Goal: Task Accomplishment & Management: Manage account settings

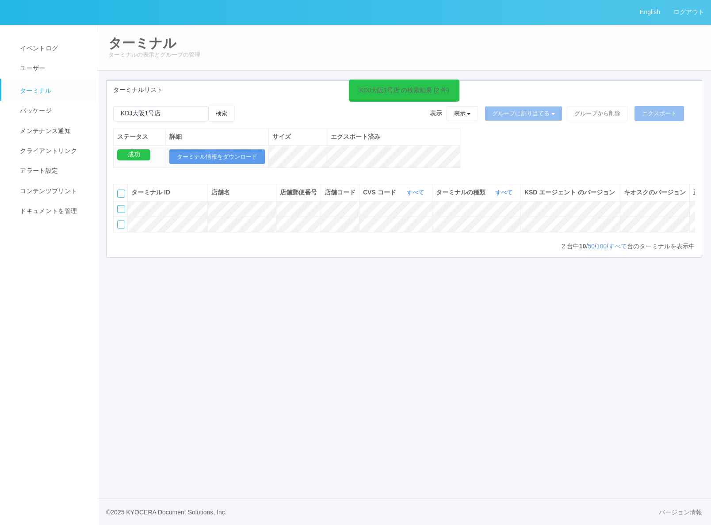
click at [46, 91] on span "ターミナル" at bounding box center [35, 90] width 34 height 7
click at [41, 109] on span "パッケージ" at bounding box center [35, 110] width 34 height 7
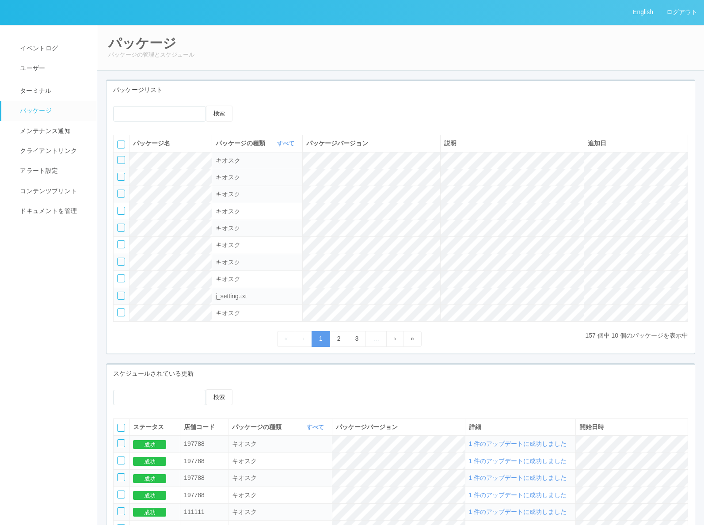
click at [121, 173] on div at bounding box center [121, 177] width 8 height 8
click at [121, 164] on td at bounding box center [122, 160] width 16 height 17
click at [118, 160] on div at bounding box center [121, 160] width 8 height 8
click at [266, 106] on icon at bounding box center [266, 106] width 0 height 0
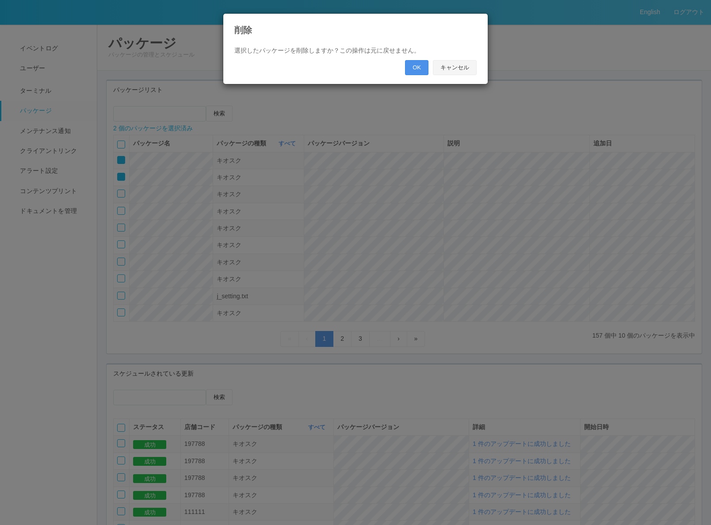
drag, startPoint x: 416, startPoint y: 72, endPoint x: 452, endPoint y: 68, distance: 36.5
click at [452, 68] on div "OK キャンセル" at bounding box center [441, 67] width 72 height 15
click at [452, 68] on button "キャンセル" at bounding box center [455, 67] width 44 height 15
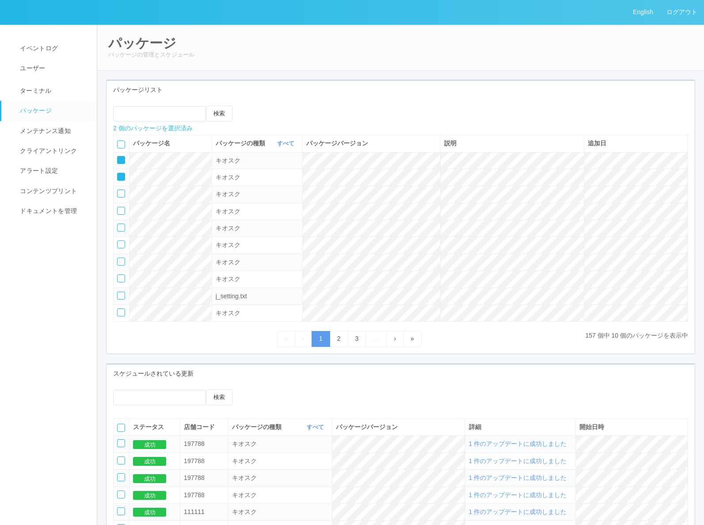
click at [118, 157] on icon at bounding box center [118, 157] width 0 height 0
click at [266, 106] on icon at bounding box center [266, 106] width 0 height 0
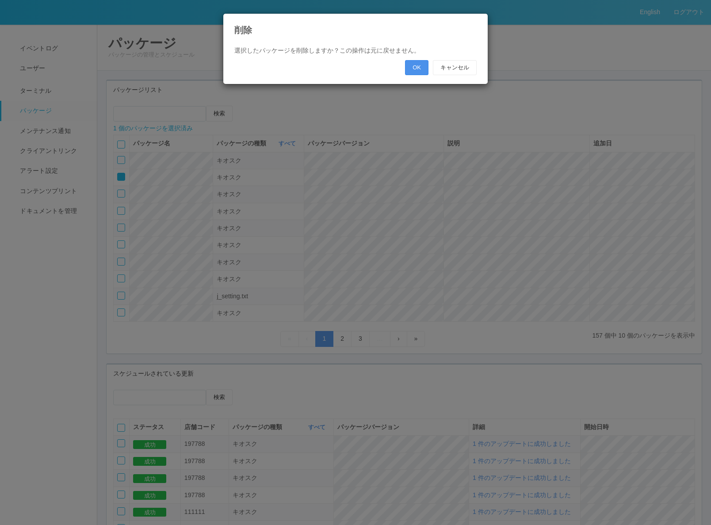
click at [412, 68] on button "OK" at bounding box center [416, 67] width 23 height 15
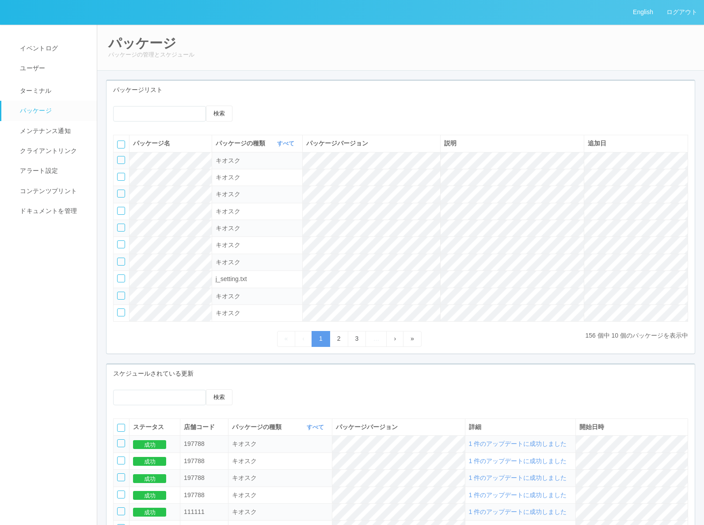
click at [123, 160] on div at bounding box center [121, 160] width 8 height 8
click at [266, 106] on icon at bounding box center [266, 106] width 0 height 0
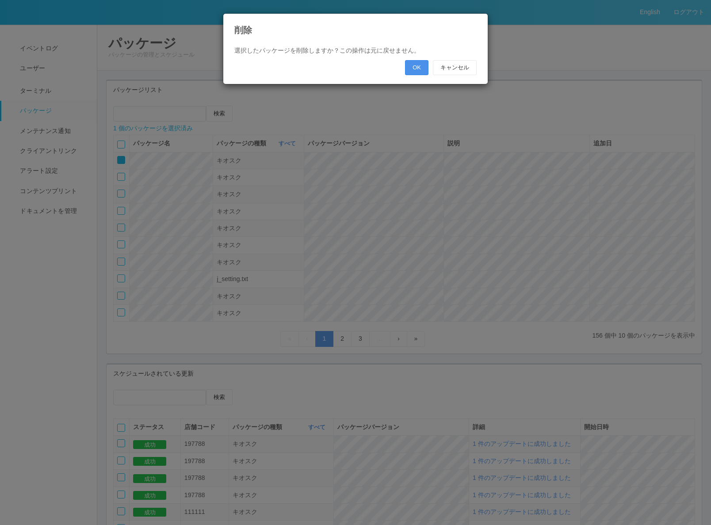
click at [413, 68] on button "OK" at bounding box center [416, 67] width 23 height 15
